Goal: Information Seeking & Learning: Learn about a topic

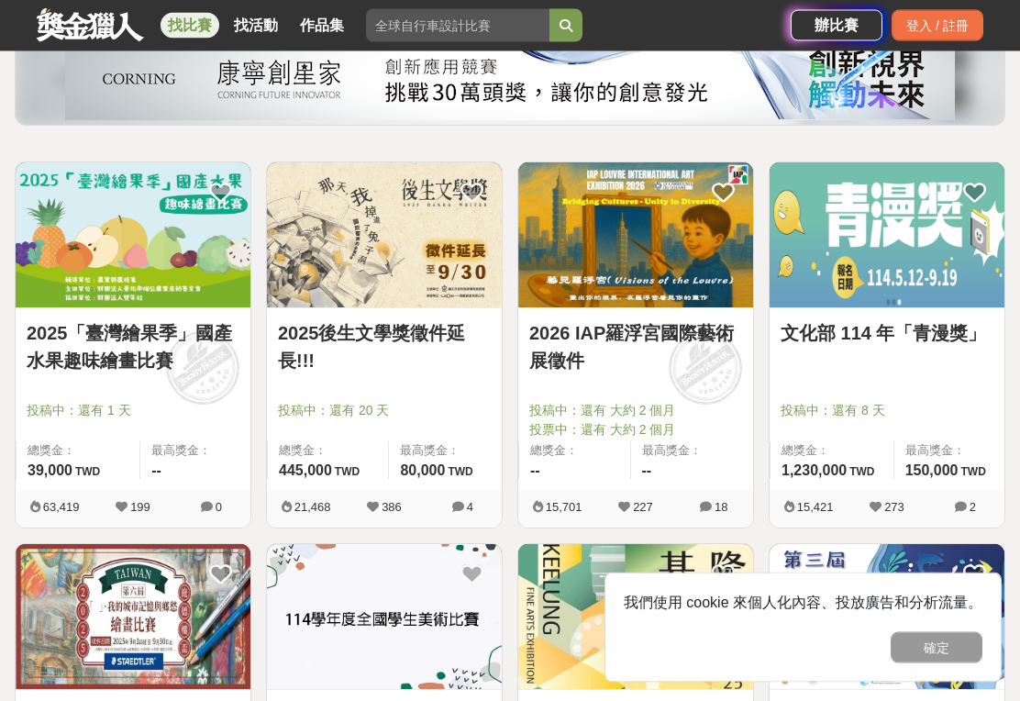
scroll to position [239, 0]
click at [434, 342] on link "2025後生文學獎徵件延長!!!" at bounding box center [384, 346] width 213 height 55
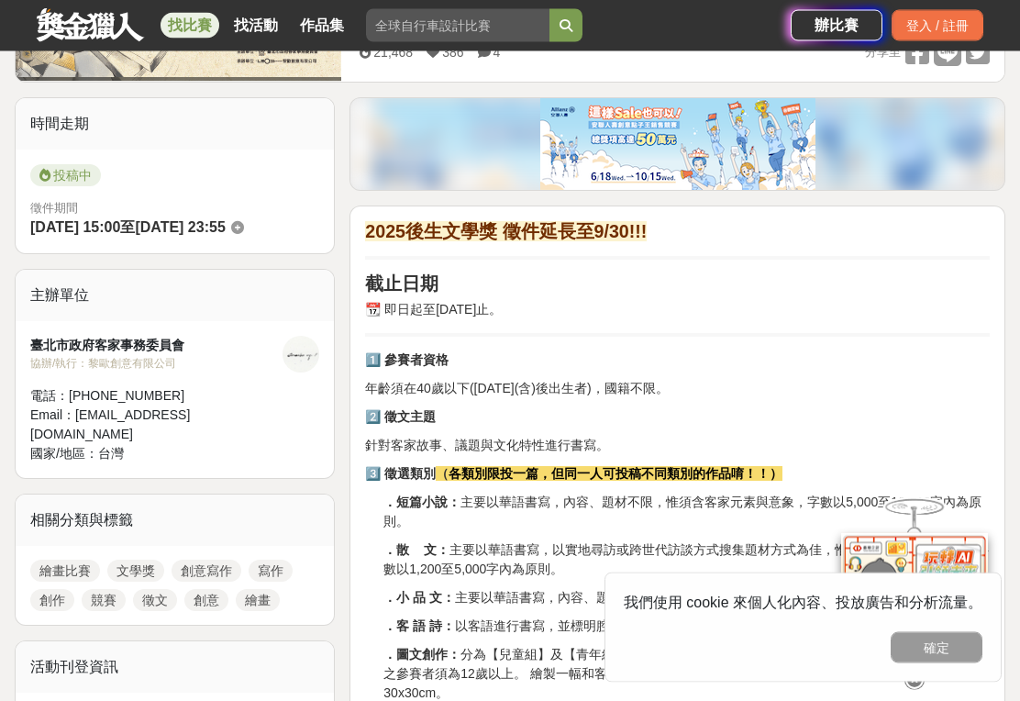
scroll to position [427, 0]
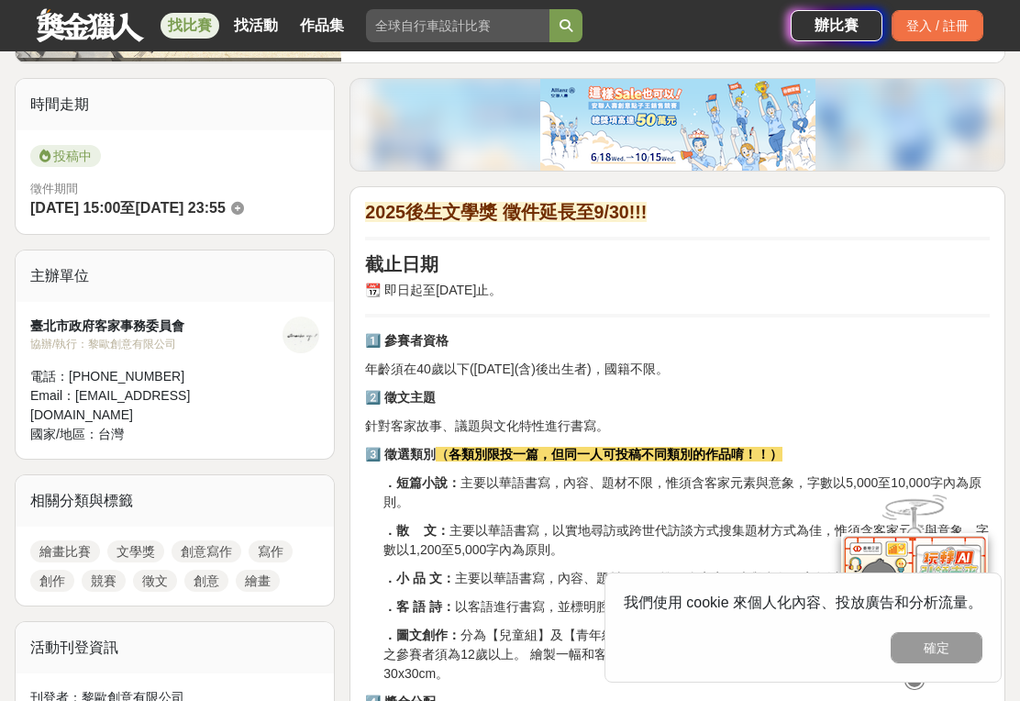
click at [959, 663] on button "確定" at bounding box center [937, 647] width 92 height 31
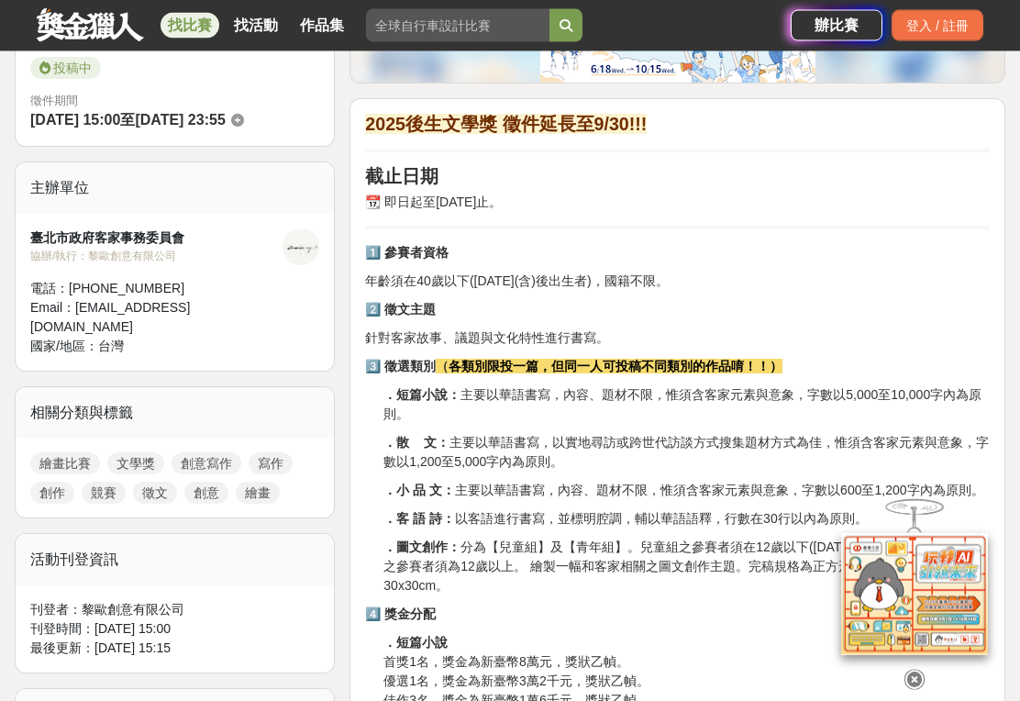
scroll to position [472, 0]
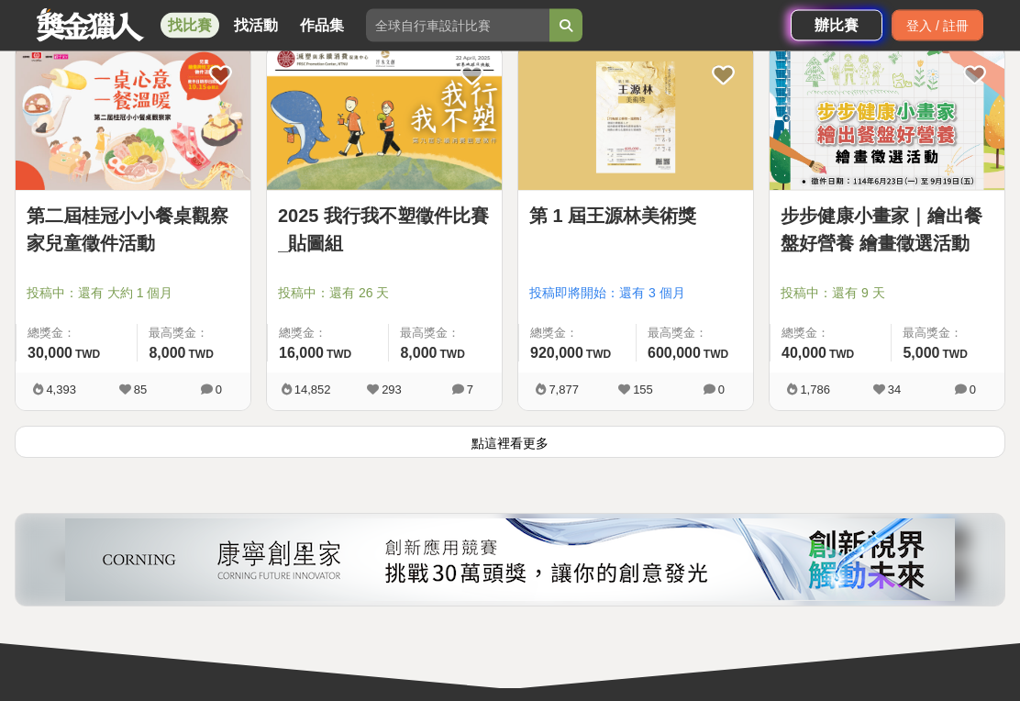
scroll to position [2266, 0]
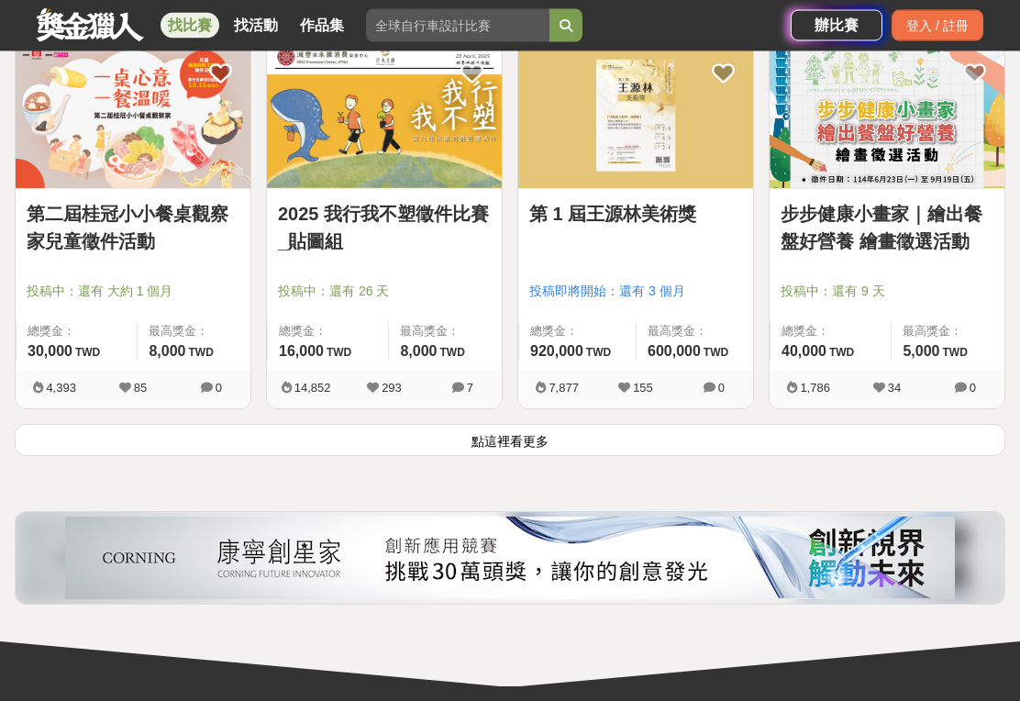
click at [591, 448] on button "點這裡看更多" at bounding box center [510, 441] width 991 height 32
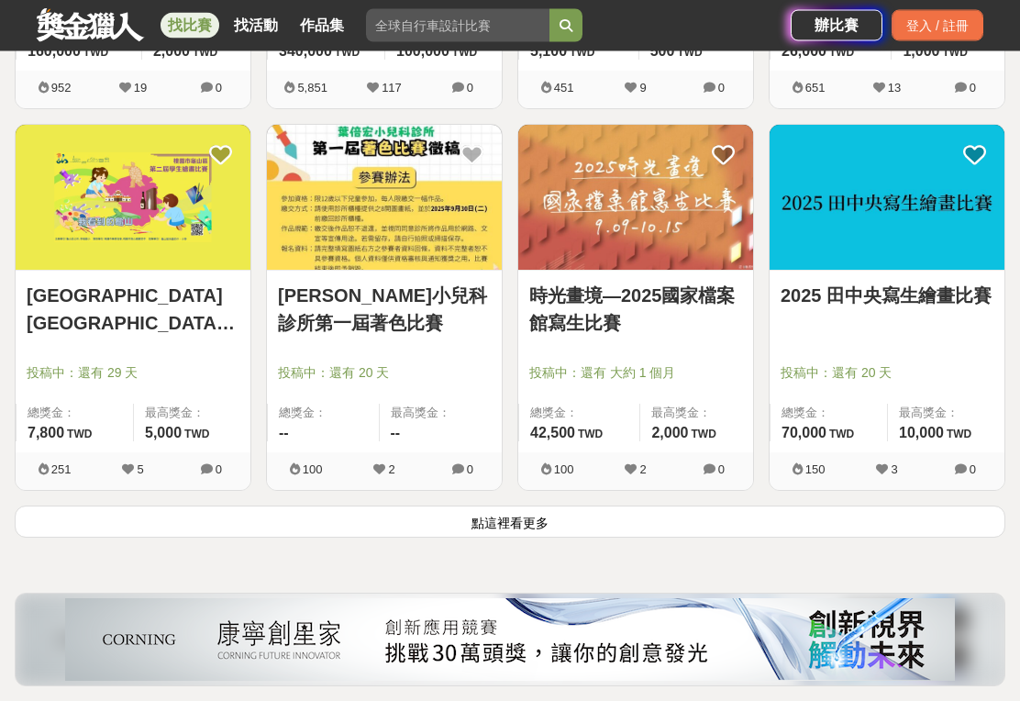
scroll to position [4473, 0]
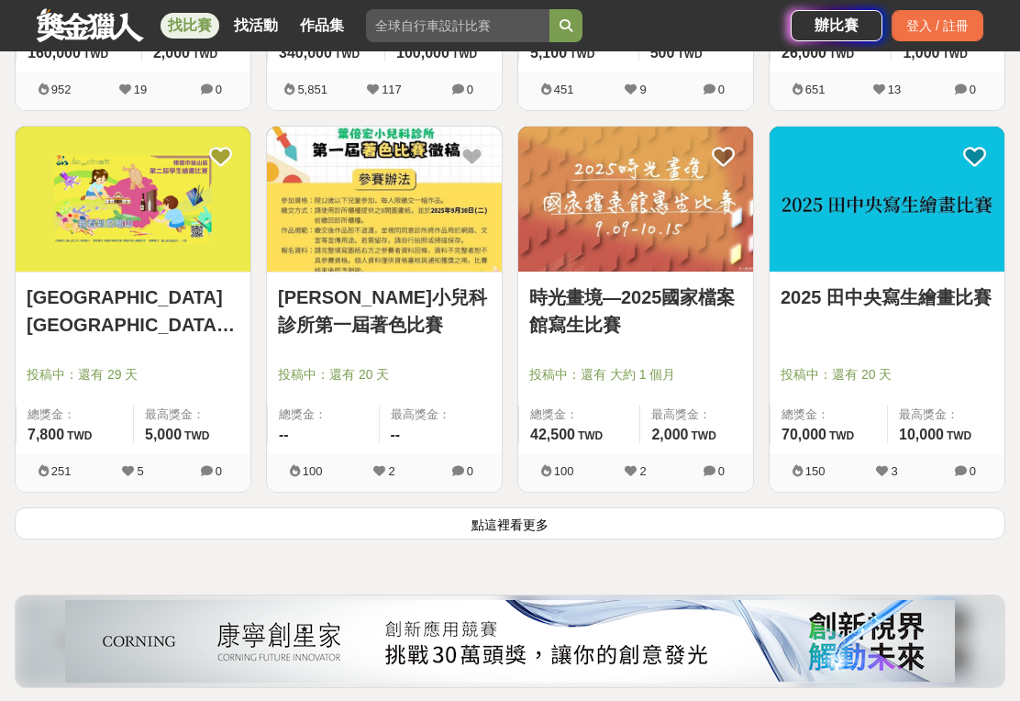
click at [660, 529] on button "點這裡看更多" at bounding box center [510, 523] width 991 height 32
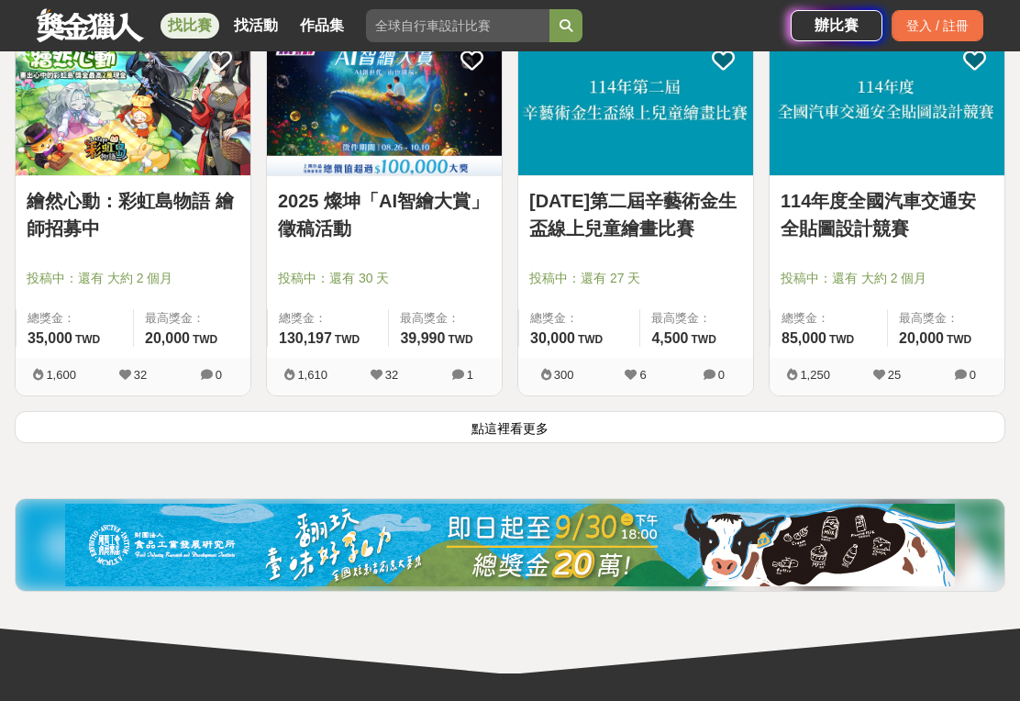
scroll to position [6862, 0]
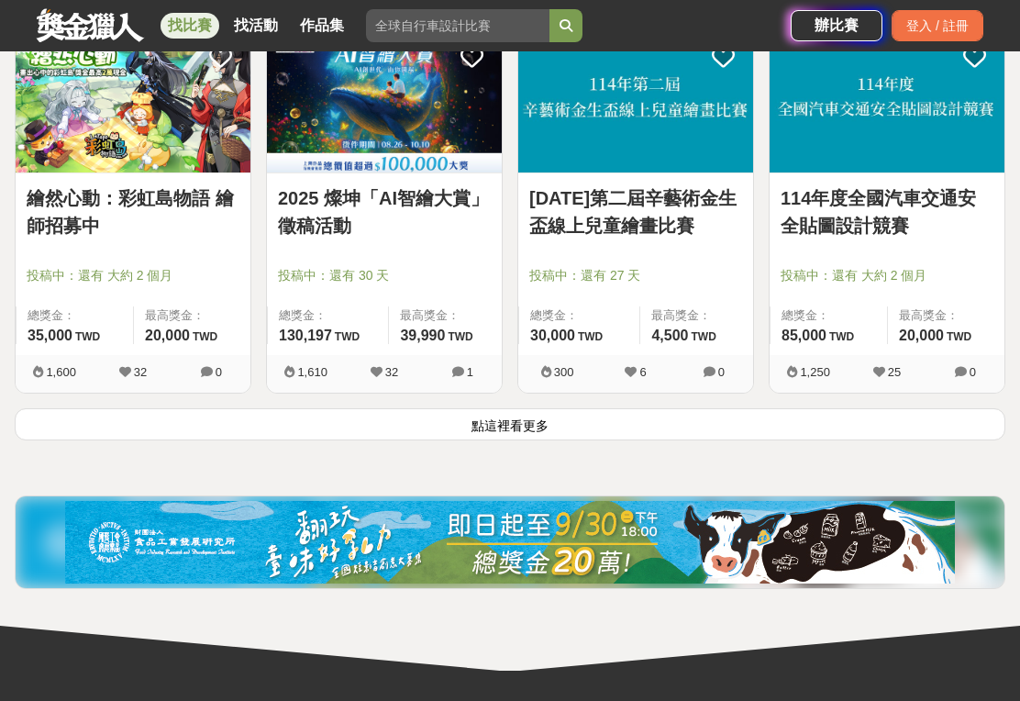
click at [750, 429] on button "點這裡看更多" at bounding box center [510, 424] width 991 height 32
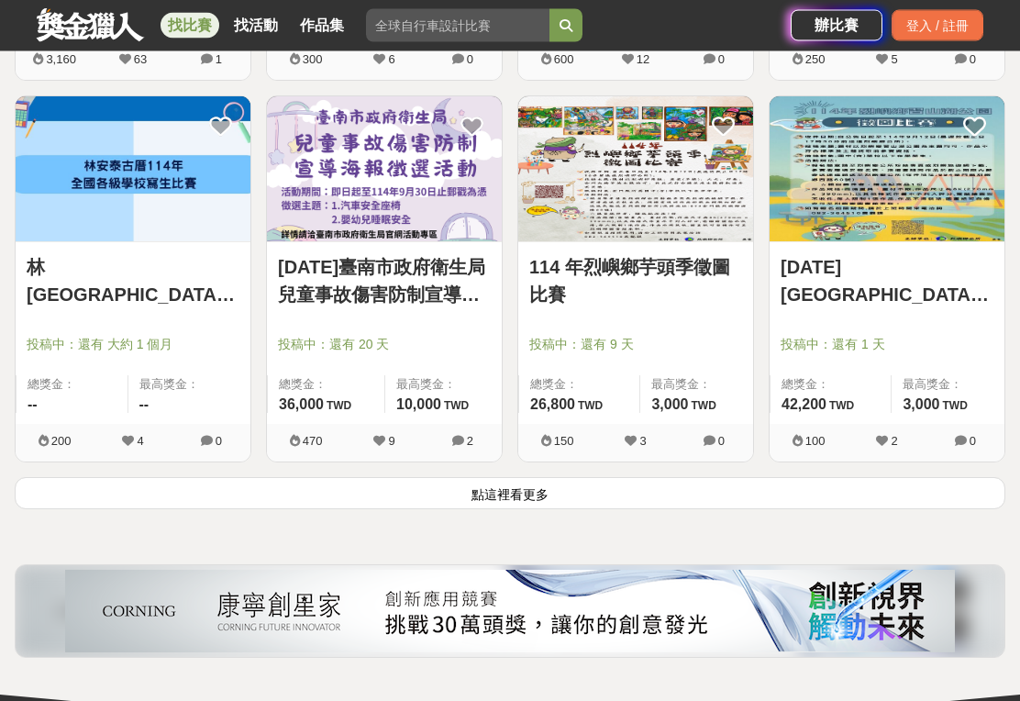
scroll to position [9082, 0]
click at [723, 505] on button "點這裡看更多" at bounding box center [510, 493] width 991 height 32
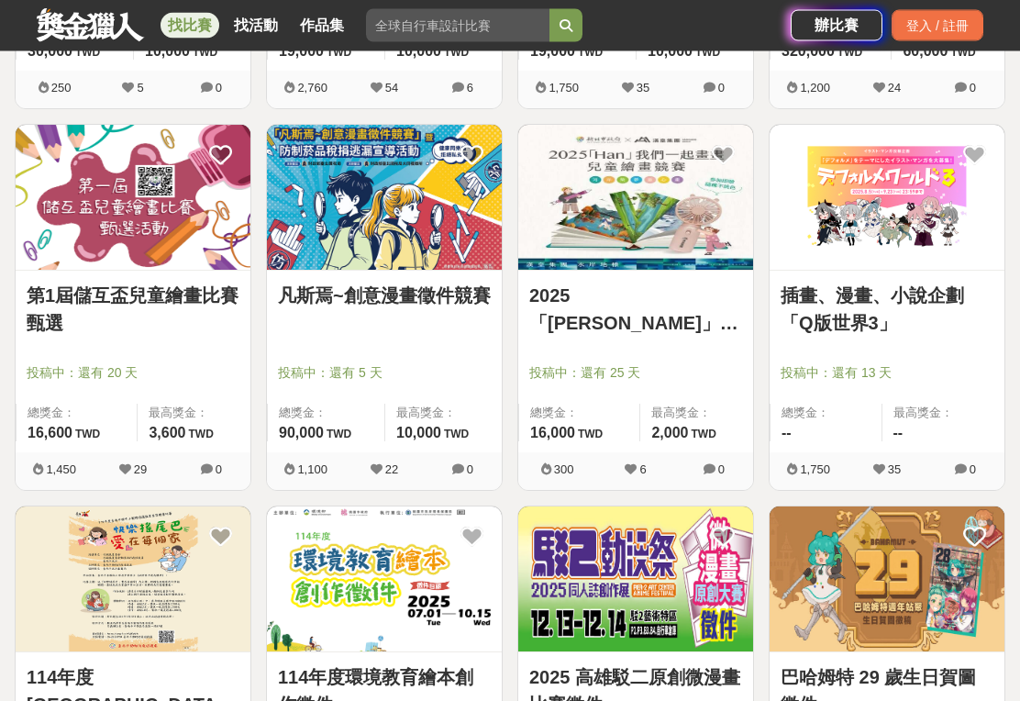
scroll to position [9817, 0]
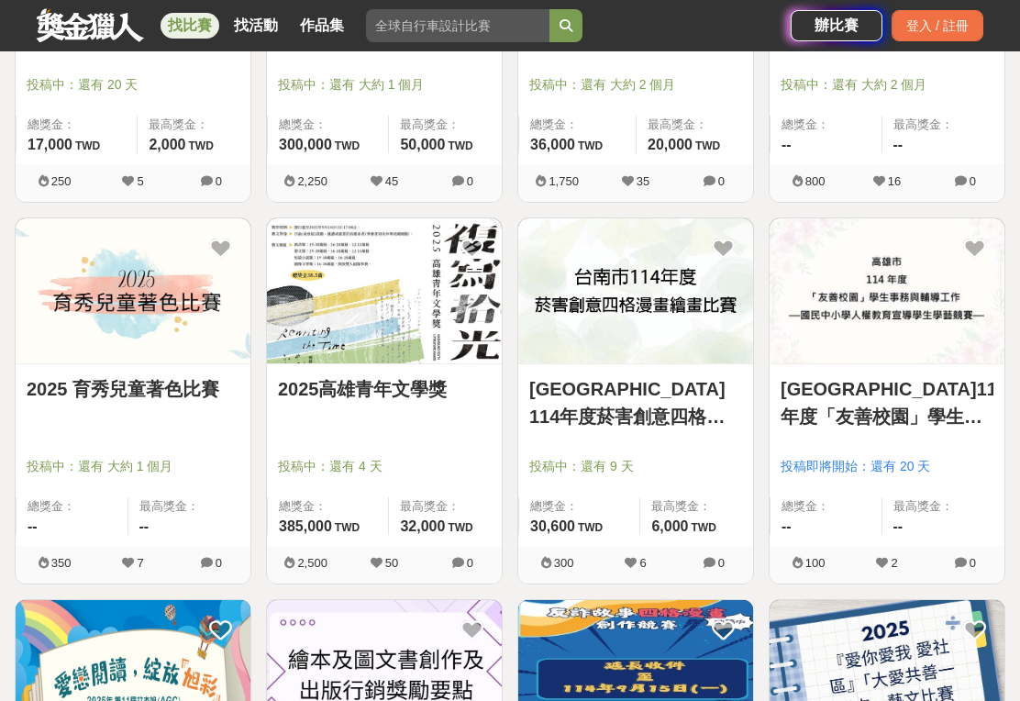
click at [849, 485] on div "投稿即將開始：還有 20 天" at bounding box center [887, 474] width 213 height 35
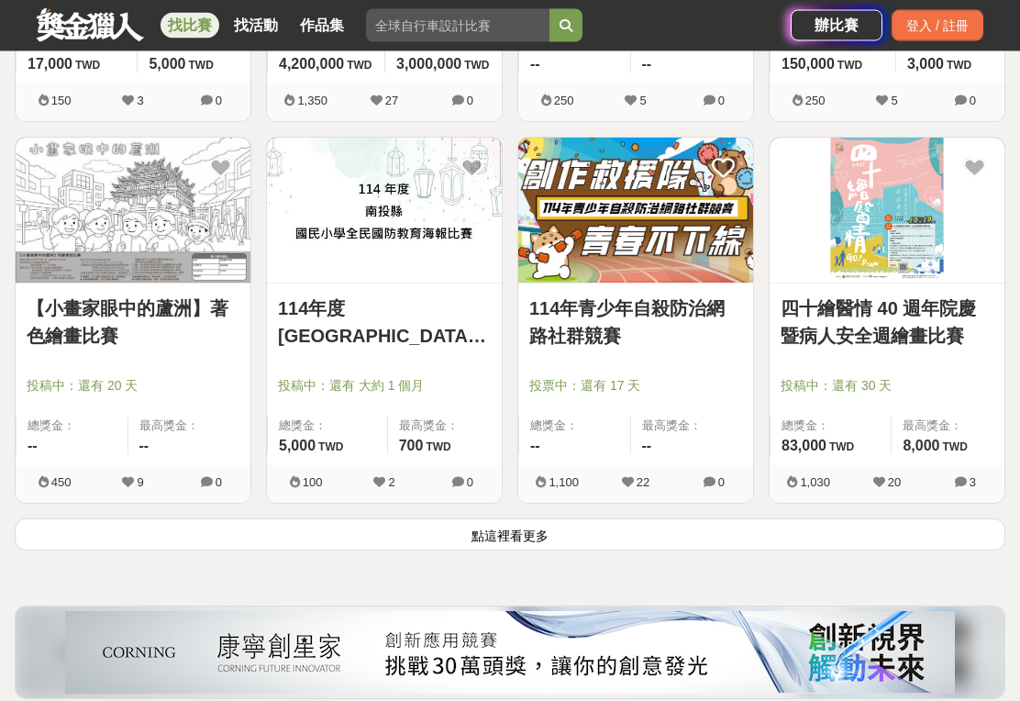
scroll to position [11331, 0]
click at [909, 316] on link "四十繪醫情 40 週年院慶暨病人安全週繪畫比賽" at bounding box center [887, 321] width 213 height 55
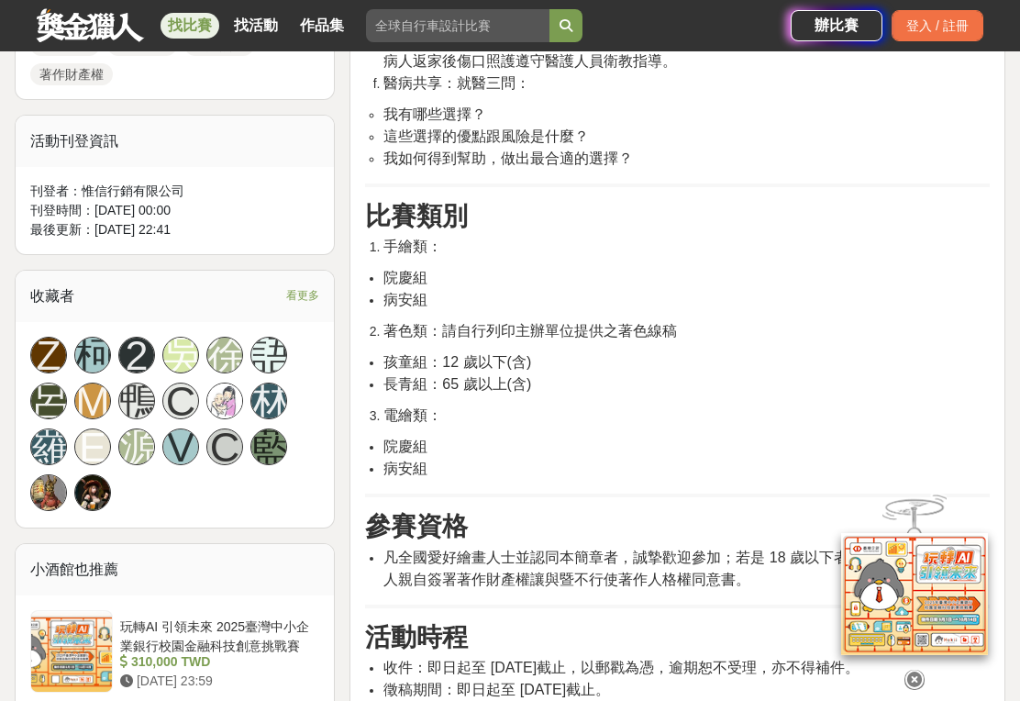
scroll to position [1056, 0]
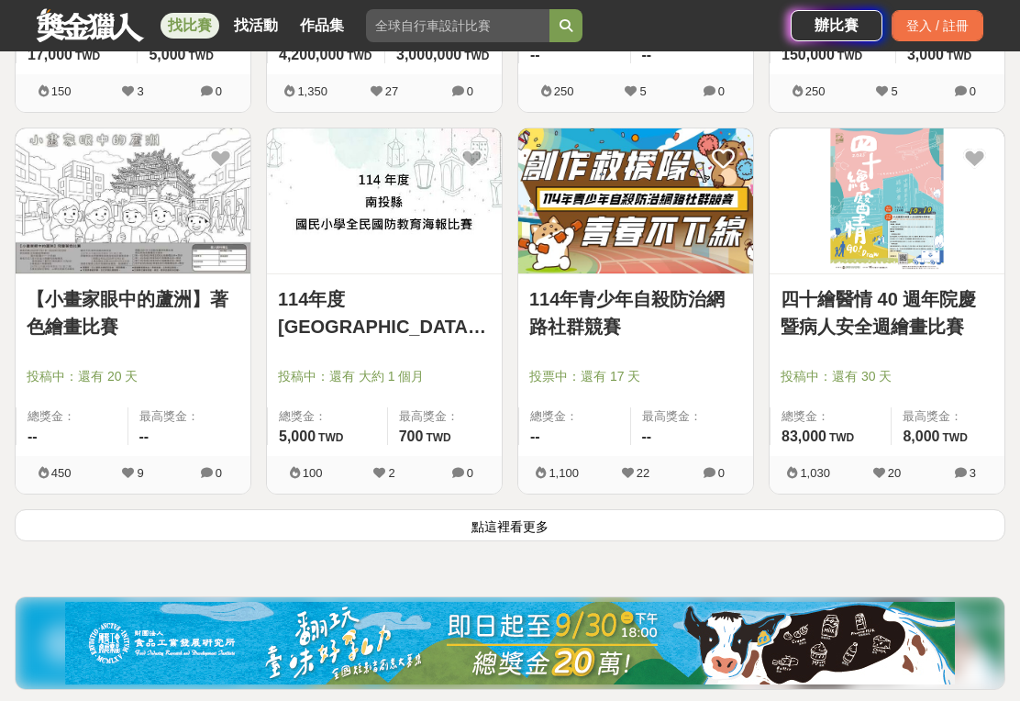
scroll to position [11336, 0]
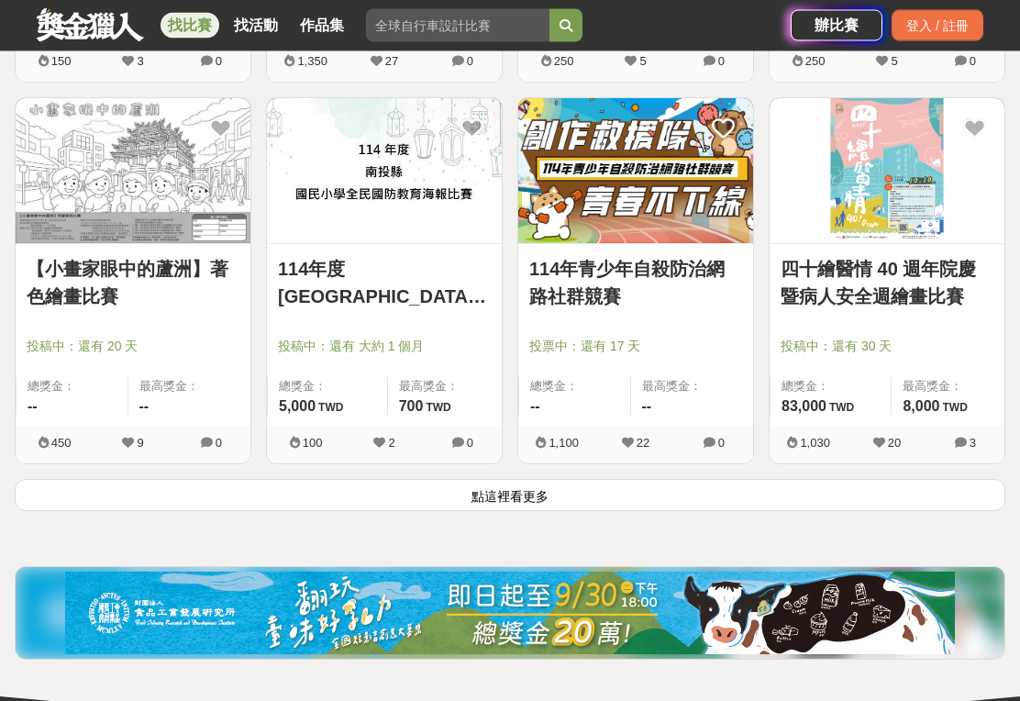
click at [784, 498] on button "點這裡看更多" at bounding box center [510, 496] width 991 height 32
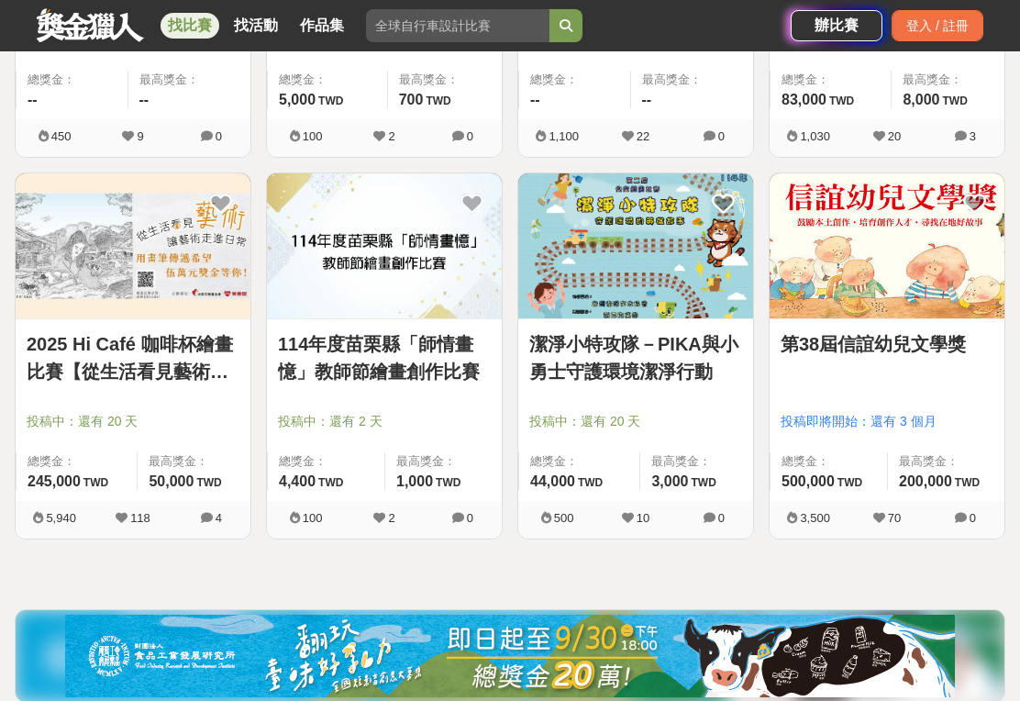
scroll to position [11673, 0]
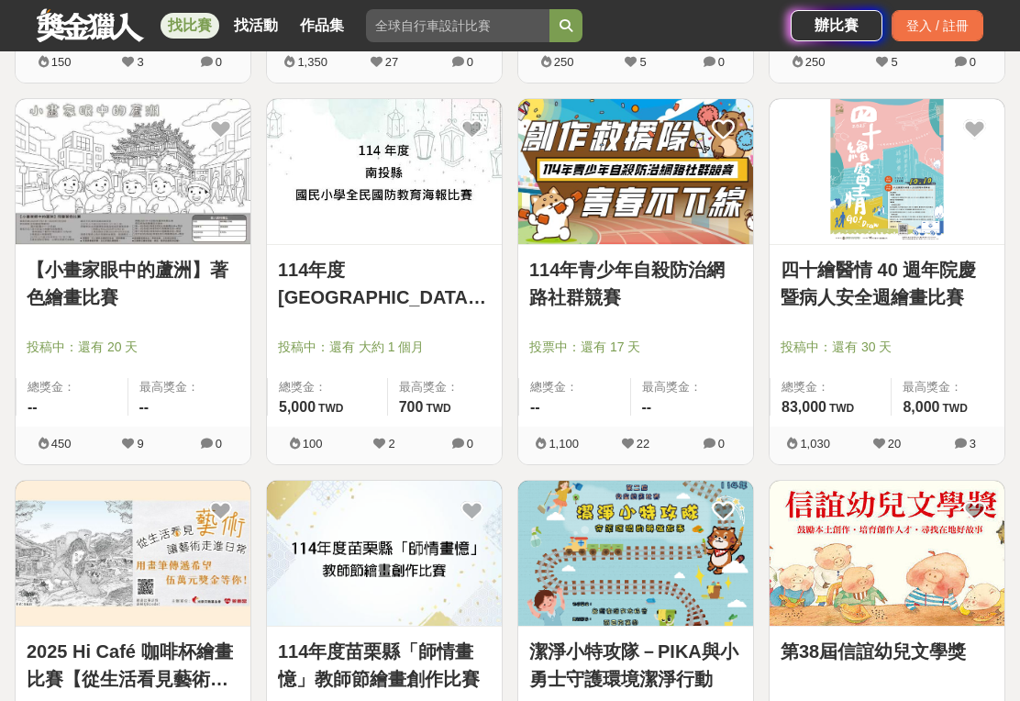
scroll to position [11368, 0]
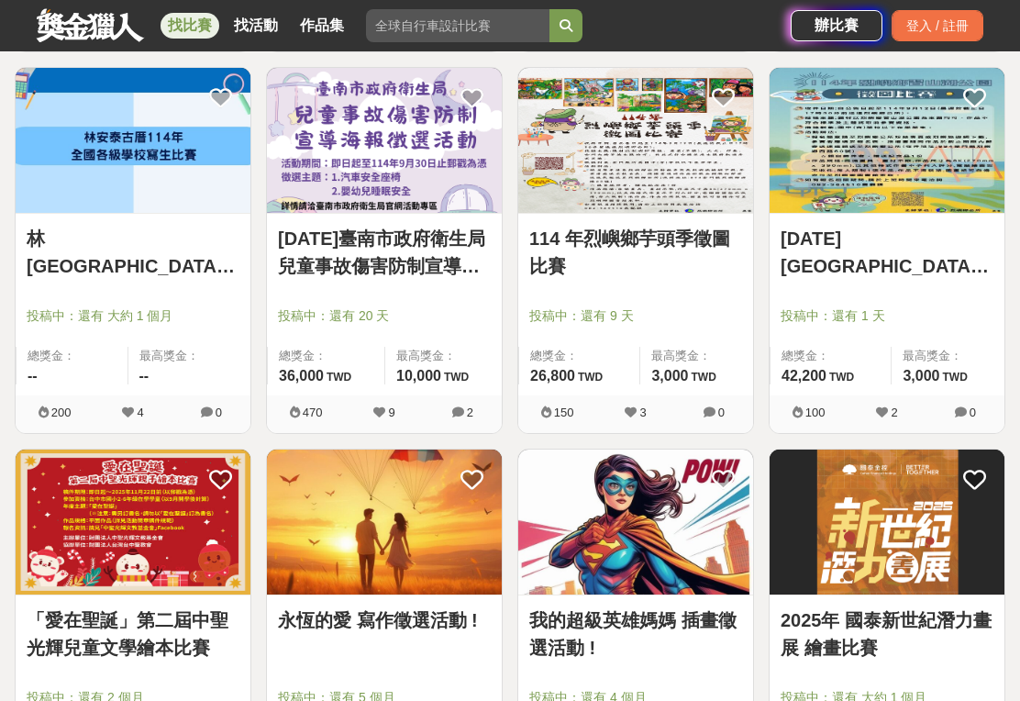
scroll to position [4501, 0]
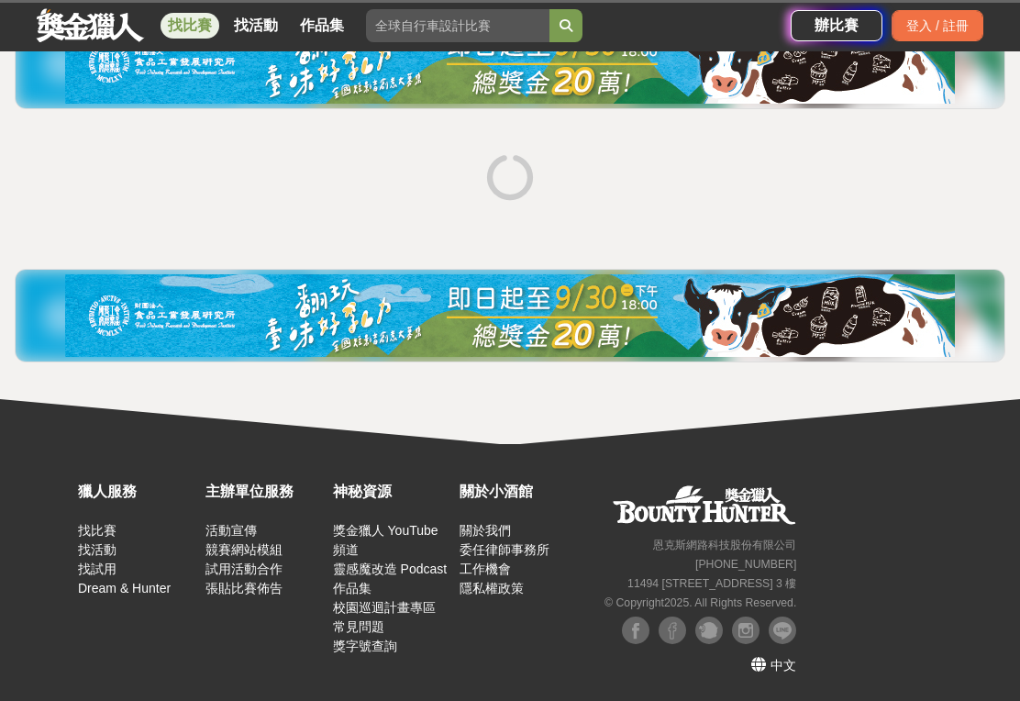
scroll to position [187, 0]
